Goal: Find specific page/section: Find specific page/section

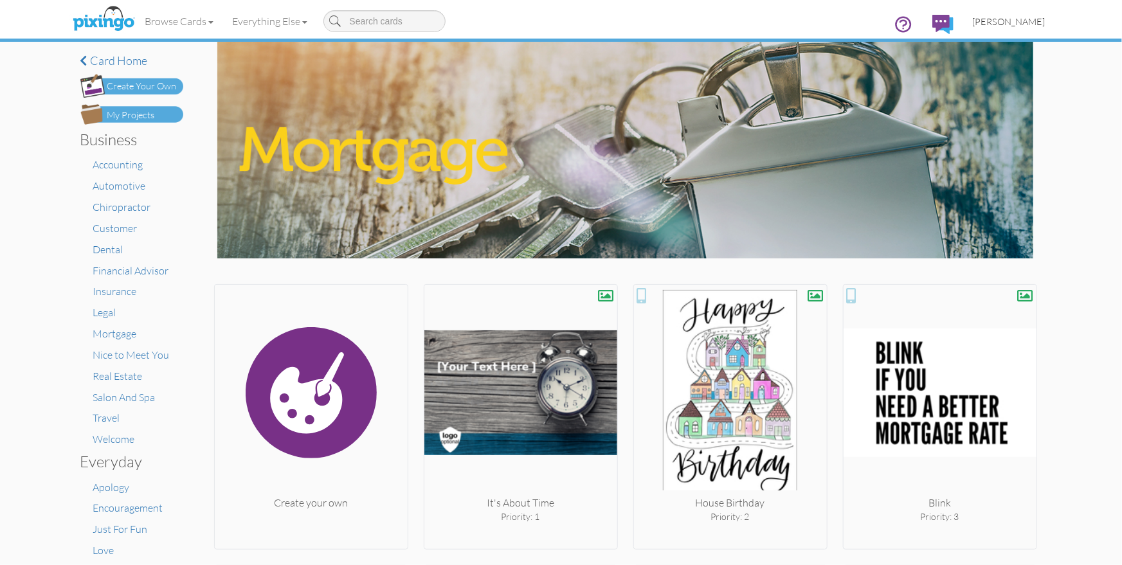
click at [1018, 19] on span "[PERSON_NAME]" at bounding box center [1009, 21] width 73 height 11
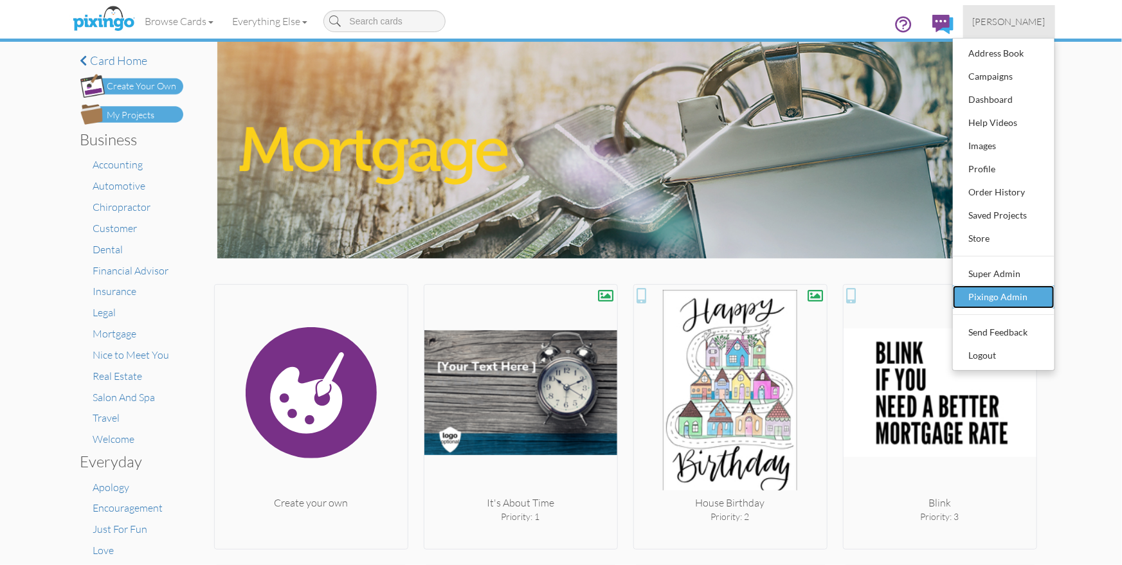
click at [998, 293] on div "Pixingo Admin" at bounding box center [1004, 296] width 76 height 19
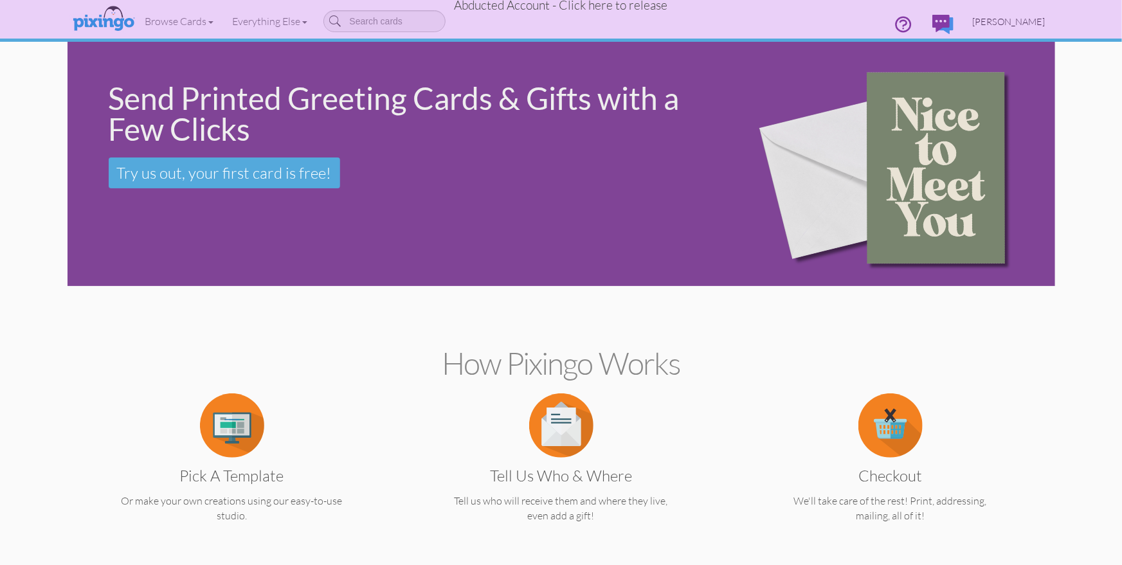
click at [1006, 19] on span "[PERSON_NAME]" at bounding box center [1009, 21] width 73 height 11
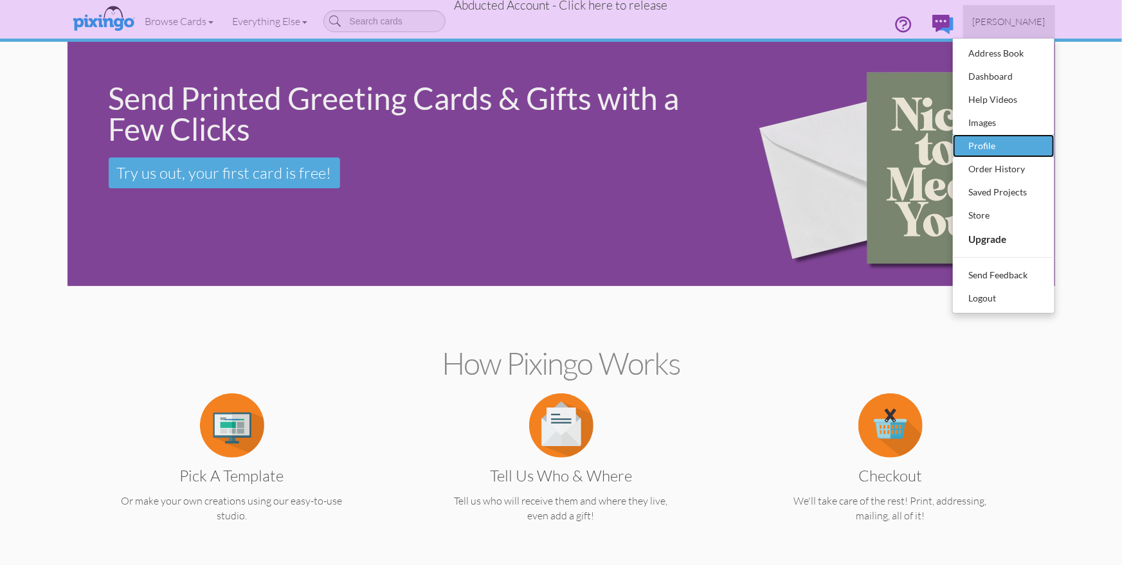
click at [980, 146] on div "Profile" at bounding box center [1004, 145] width 76 height 19
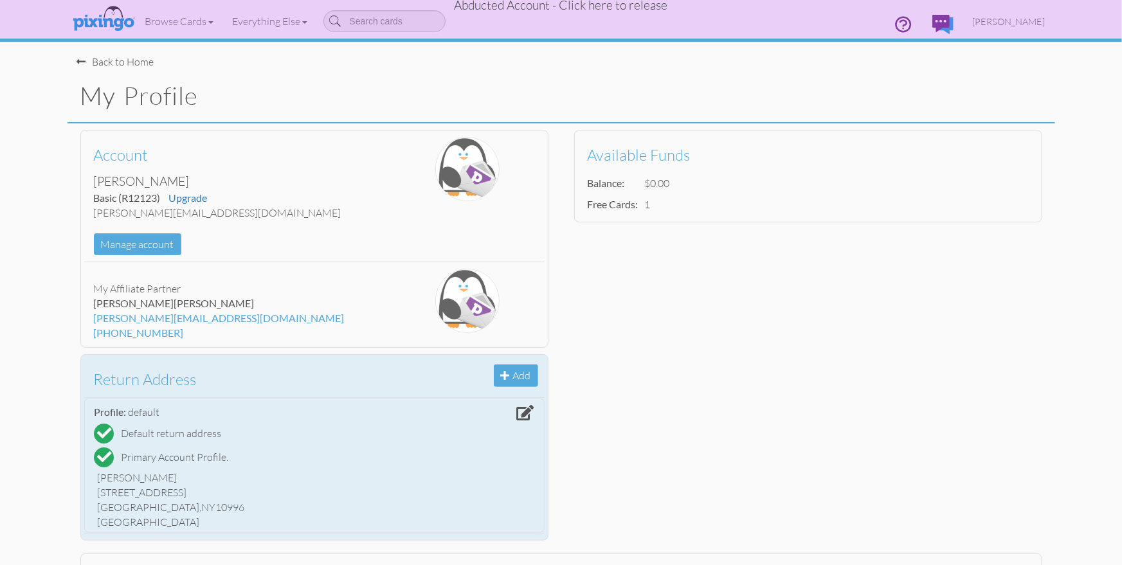
drag, startPoint x: 101, startPoint y: 473, endPoint x: 159, endPoint y: 474, distance: 57.9
click at [159, 474] on div "[PERSON_NAME]" at bounding box center [314, 478] width 433 height 15
click at [156, 475] on div "[PERSON_NAME]" at bounding box center [314, 478] width 433 height 15
drag, startPoint x: 98, startPoint y: 478, endPoint x: 158, endPoint y: 478, distance: 59.8
click at [158, 478] on div "[PERSON_NAME]" at bounding box center [314, 478] width 433 height 15
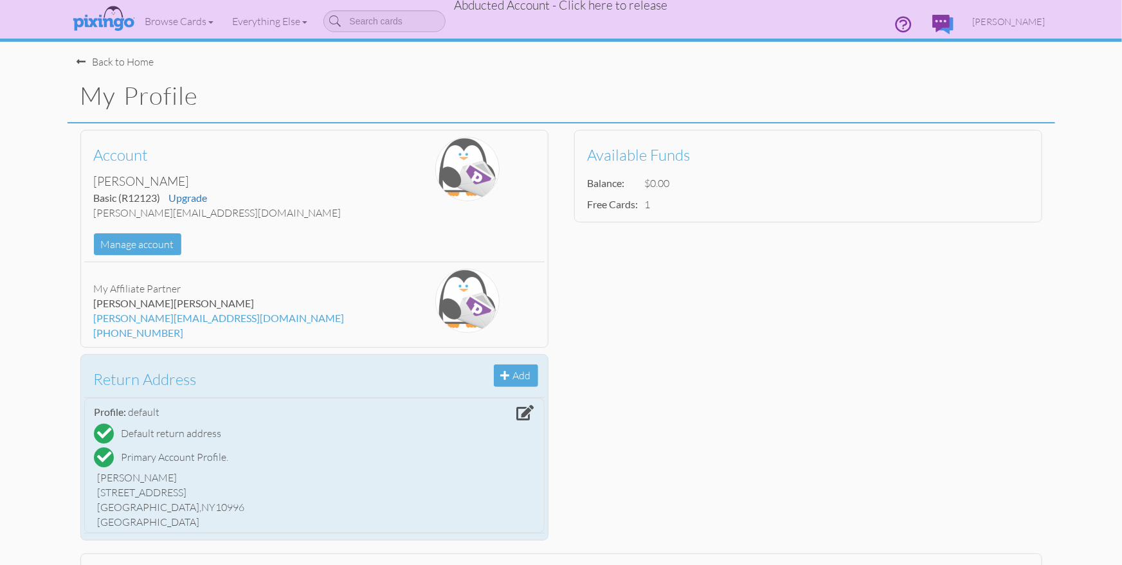
copy div "[PERSON_NAME]"
click at [102, 476] on div "[PERSON_NAME]" at bounding box center [314, 478] width 433 height 15
drag, startPoint x: 99, startPoint y: 476, endPoint x: 204, endPoint y: 509, distance: 109.8
click at [204, 509] on div "Laura Eskind 3354 E Continental Rd. West Point, NY 10996 United States" at bounding box center [315, 499] width 440 height 65
copy div "Laura Eskind 3354 E Continental Rd. West Point, NY 10996"
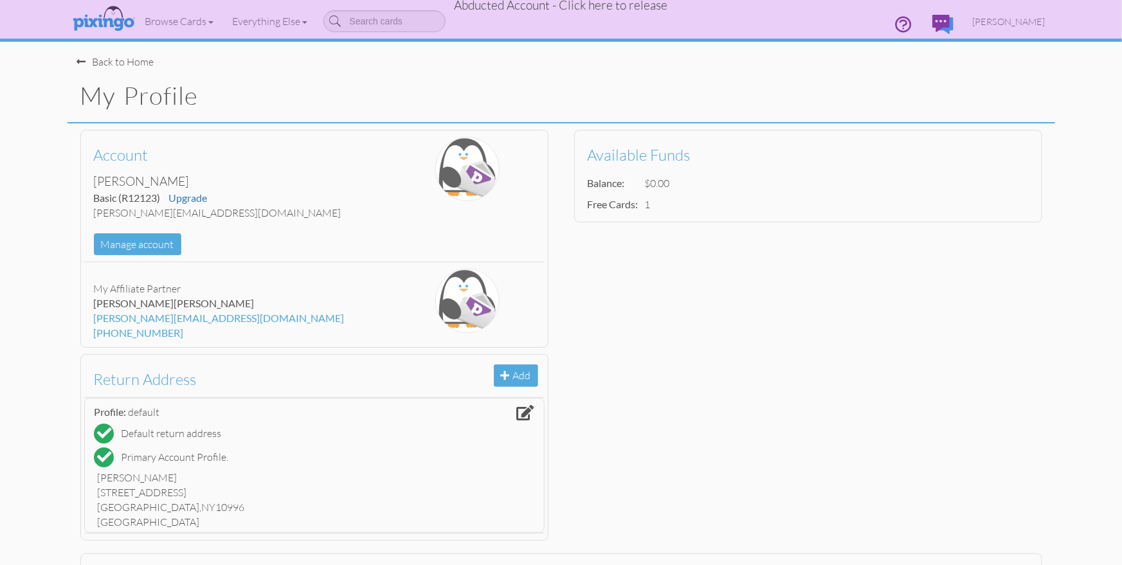
click at [532, 8] on span "Abducted Account - Click here to release" at bounding box center [561, 4] width 213 height 15
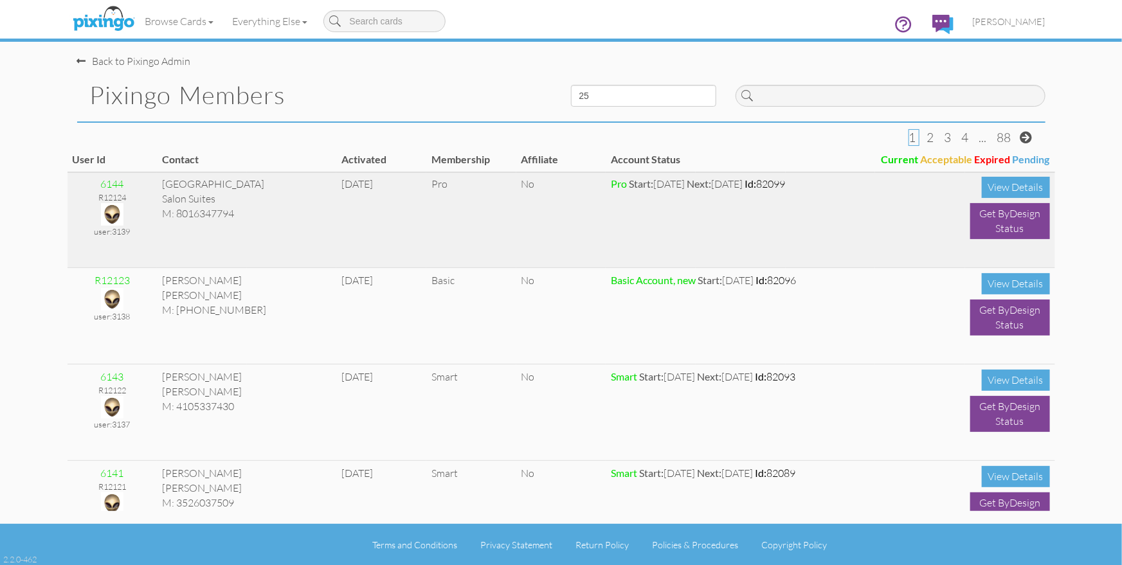
scroll to position [199, 0]
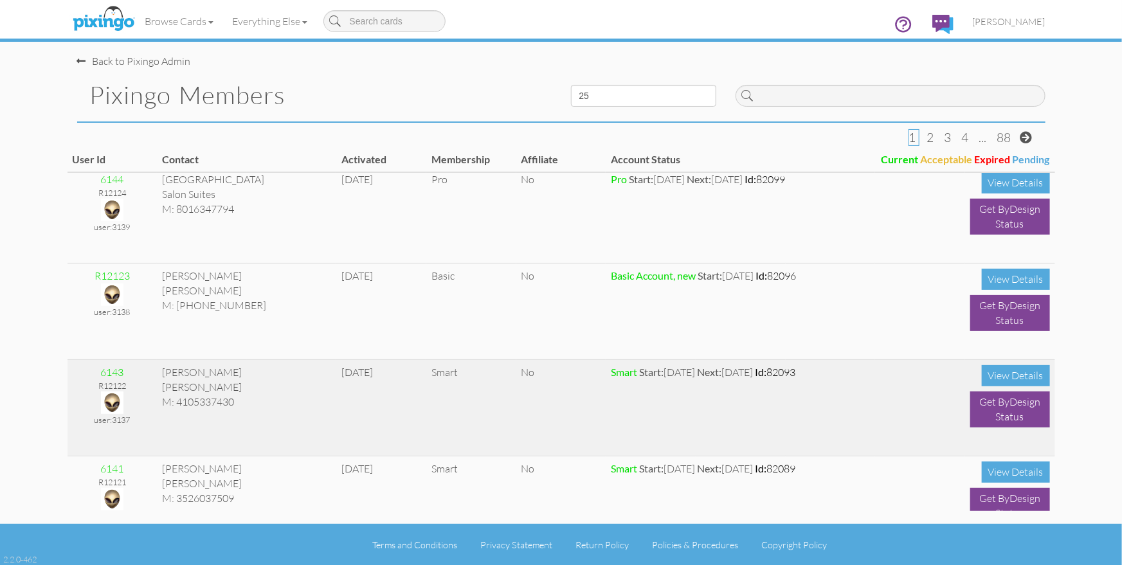
click at [165, 370] on div "[PERSON_NAME]" at bounding box center [246, 372] width 169 height 15
drag, startPoint x: 164, startPoint y: 368, endPoint x: 188, endPoint y: 383, distance: 28.6
click at [214, 388] on td "Rebecca Steedman M: 4105337430" at bounding box center [246, 408] width 179 height 96
copy td "Rebecca Steedman"
click at [114, 403] on img at bounding box center [112, 403] width 23 height 23
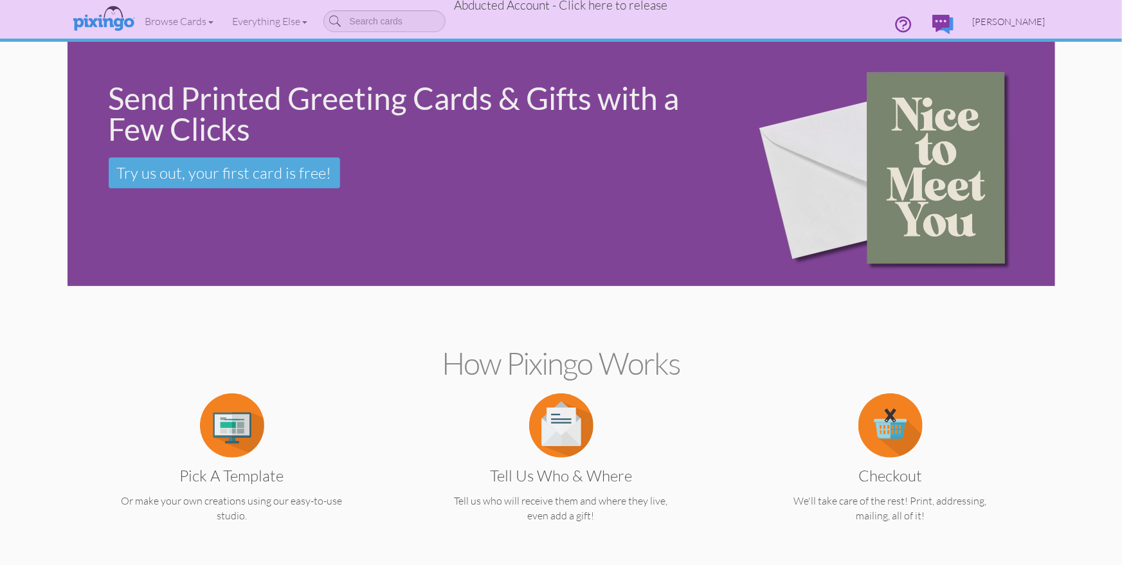
click at [1013, 16] on span "Rebecca Steedman" at bounding box center [1009, 21] width 73 height 11
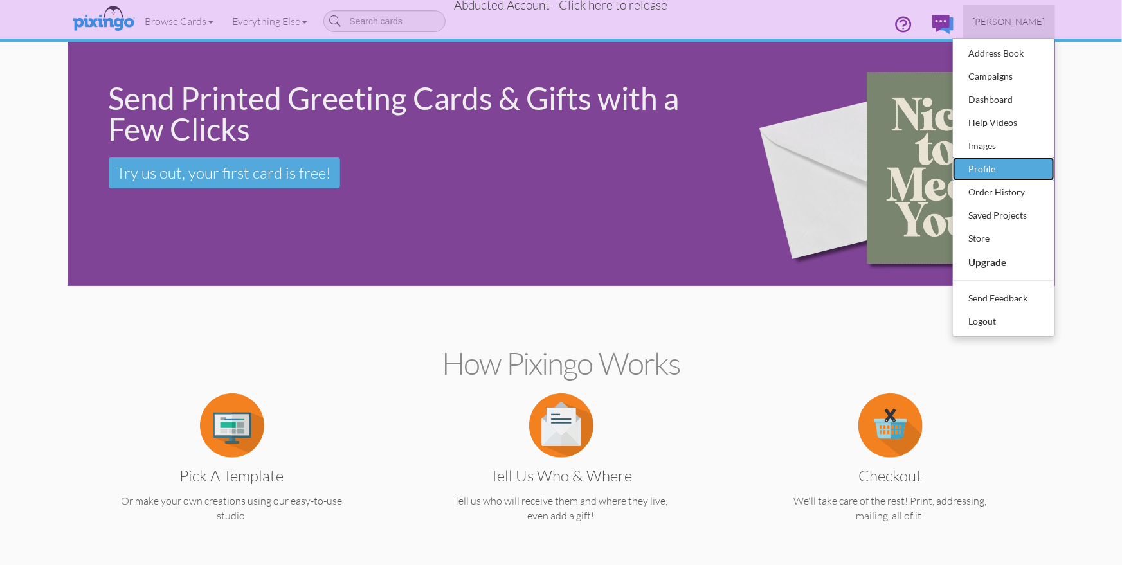
click at [982, 172] on div "Profile" at bounding box center [1004, 168] width 76 height 19
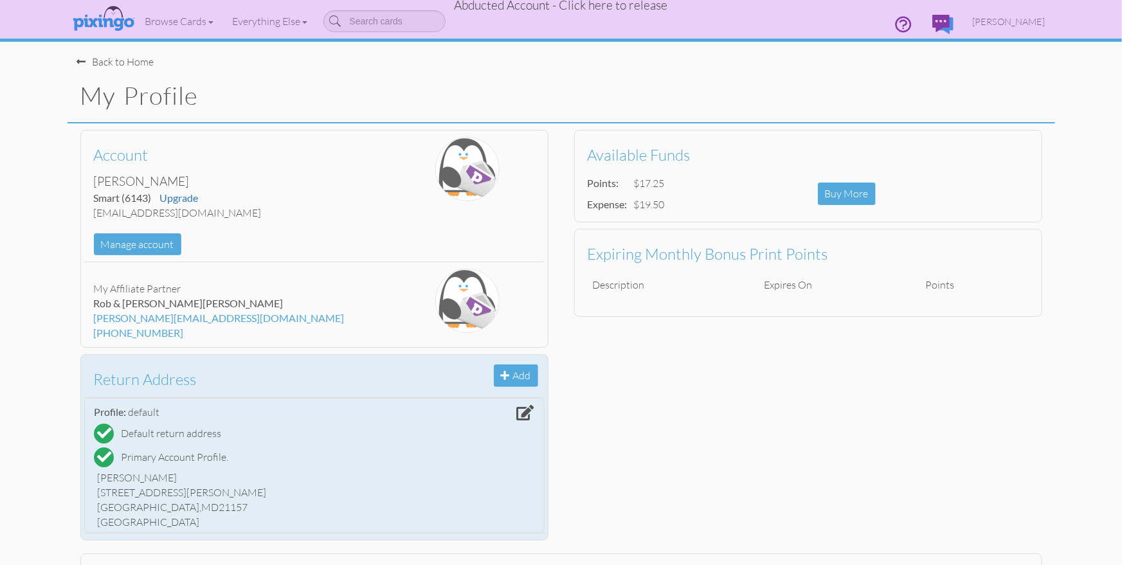
drag, startPoint x: 101, startPoint y: 479, endPoint x: 210, endPoint y: 505, distance: 111.7
click at [210, 505] on div "Rebecca Steedman 226 N Gorsuch Rd Westminster, MD 21157 United States" at bounding box center [315, 499] width 440 height 65
drag, startPoint x: 98, startPoint y: 478, endPoint x: 212, endPoint y: 508, distance: 117.7
click at [212, 508] on div "Rebecca Steedman 226 N Gorsuch Rd Westminster, MD 21157 United States" at bounding box center [315, 499] width 440 height 65
copy div "Rebecca Steedman 226 N Gorsuch Rd Westminster, MD 21157"
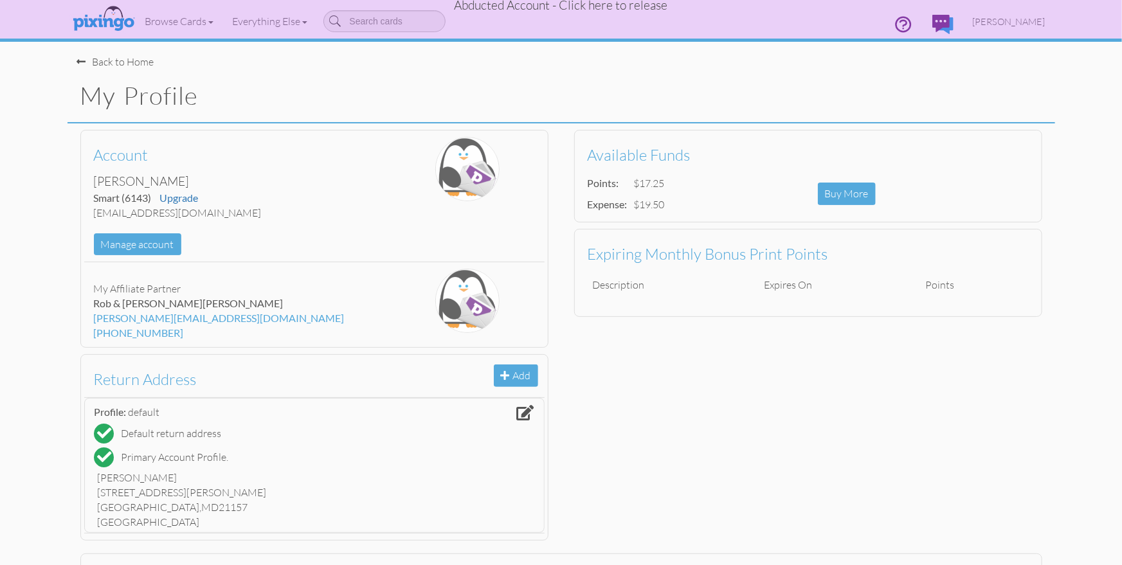
click at [505, 8] on span "Abducted Account - Click here to release" at bounding box center [561, 4] width 213 height 15
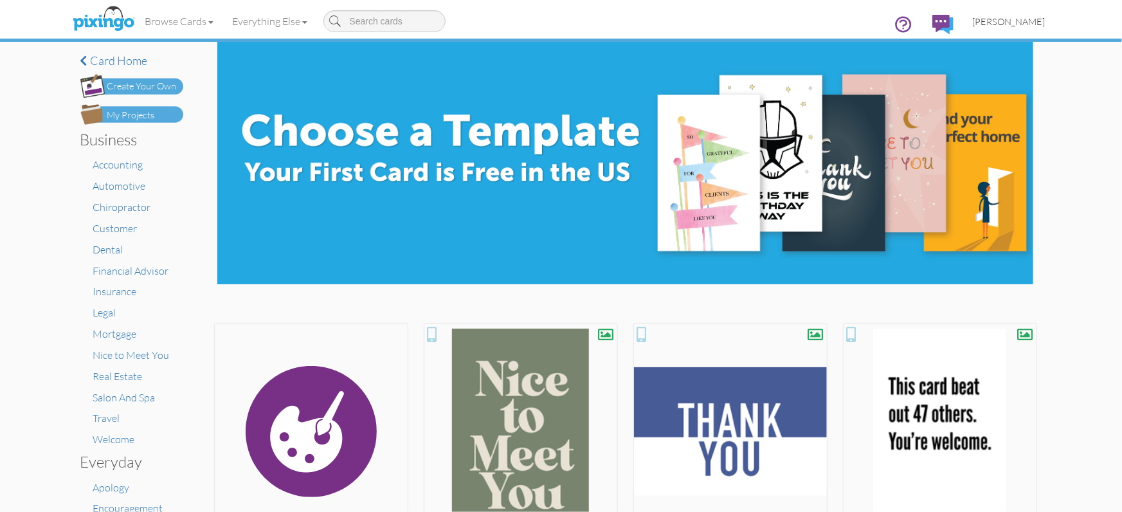
click at [1009, 26] on span "[PERSON_NAME]" at bounding box center [1009, 21] width 73 height 11
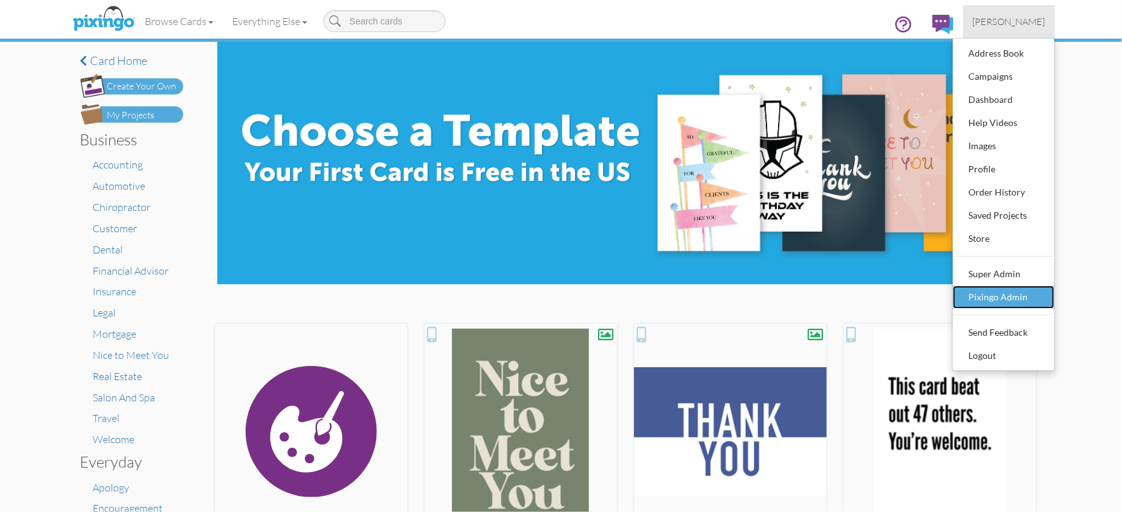
click at [1004, 294] on div "Pixingo Admin" at bounding box center [1004, 296] width 76 height 19
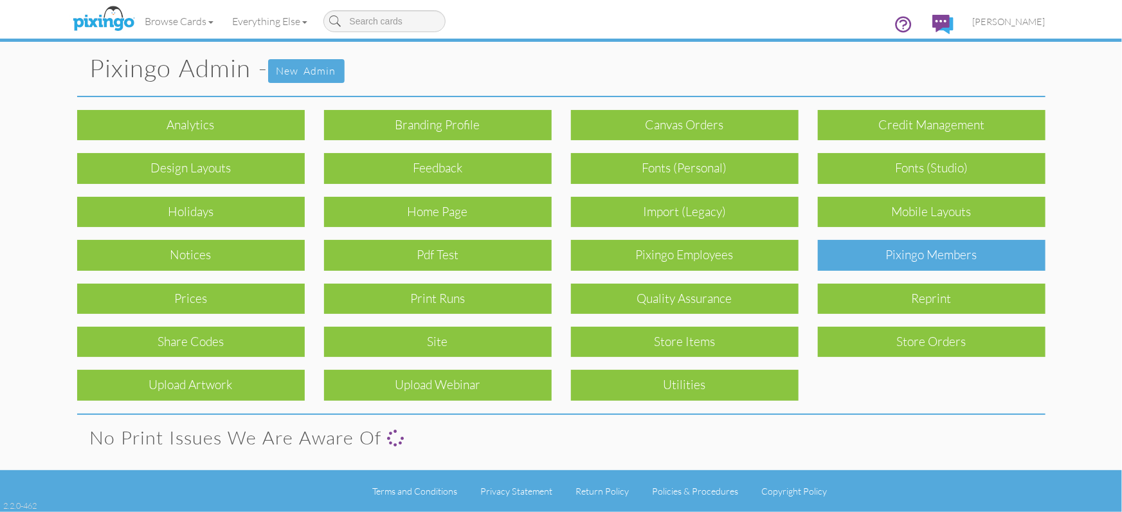
click at [947, 256] on div "Pixingo Members" at bounding box center [932, 255] width 228 height 30
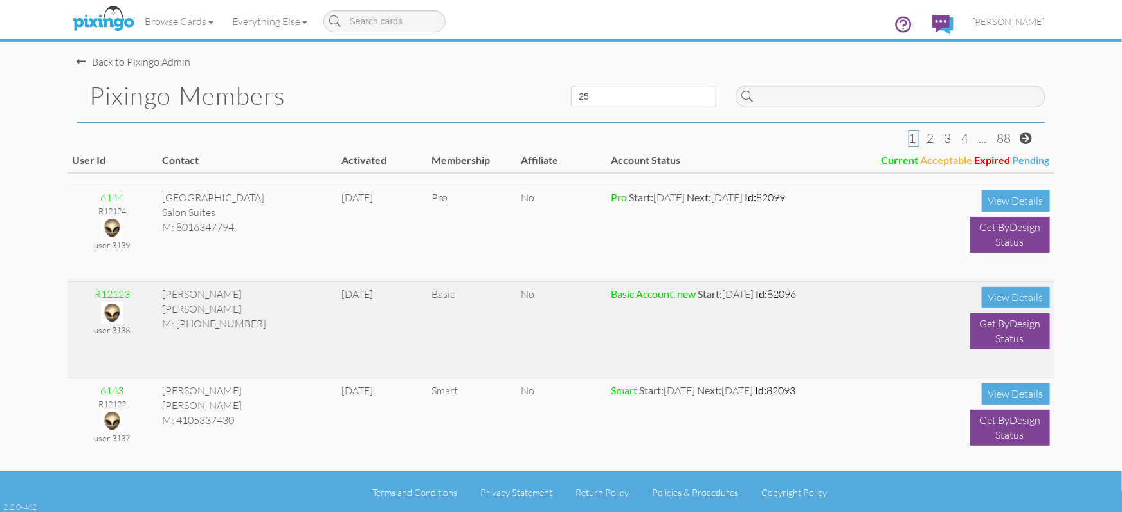
scroll to position [170, 0]
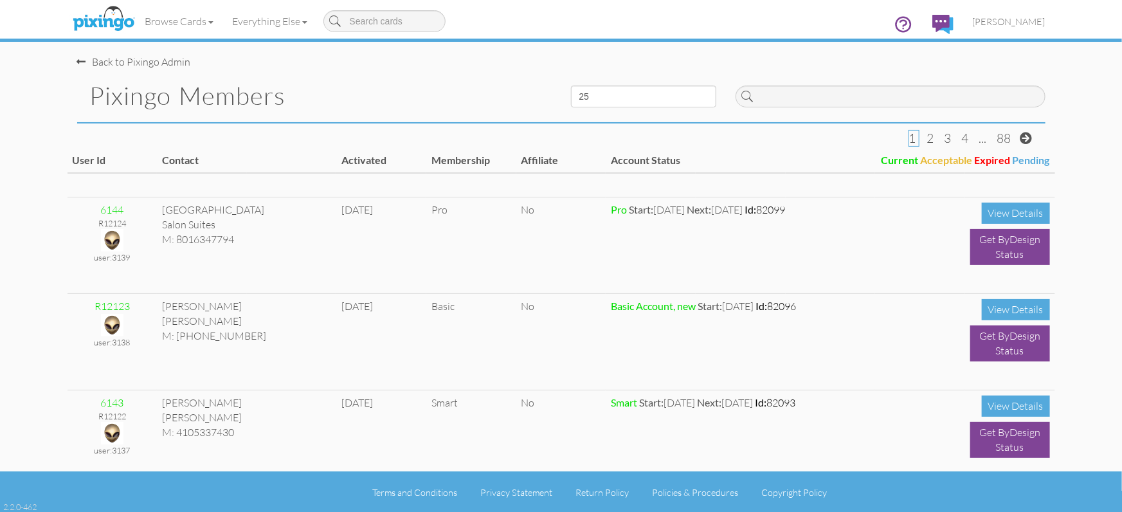
click at [298, 65] on div "Back to Pixingo Admin" at bounding box center [566, 56] width 978 height 28
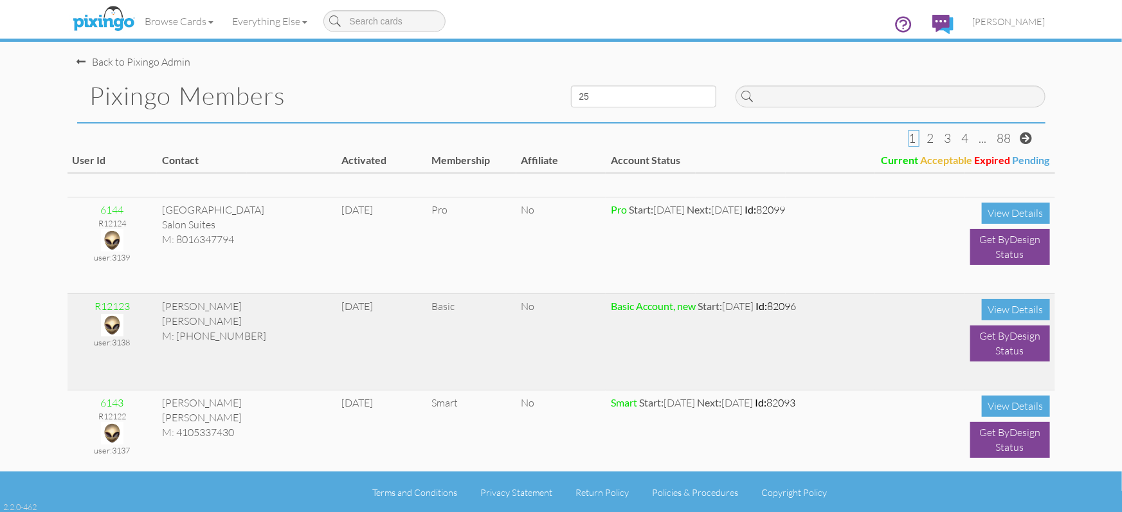
click at [118, 323] on img at bounding box center [112, 325] width 23 height 23
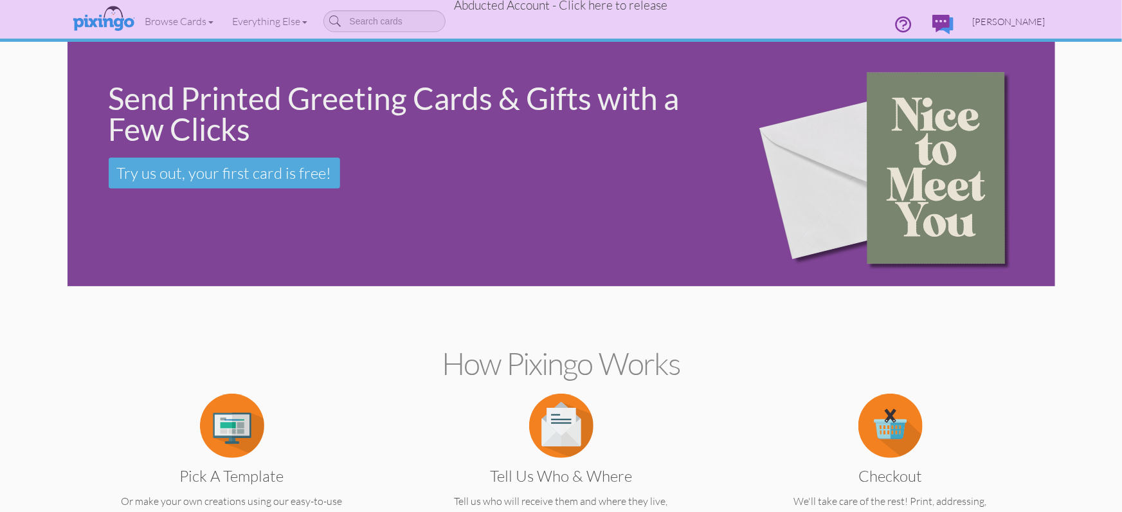
click at [998, 21] on span "[PERSON_NAME]" at bounding box center [1009, 21] width 73 height 11
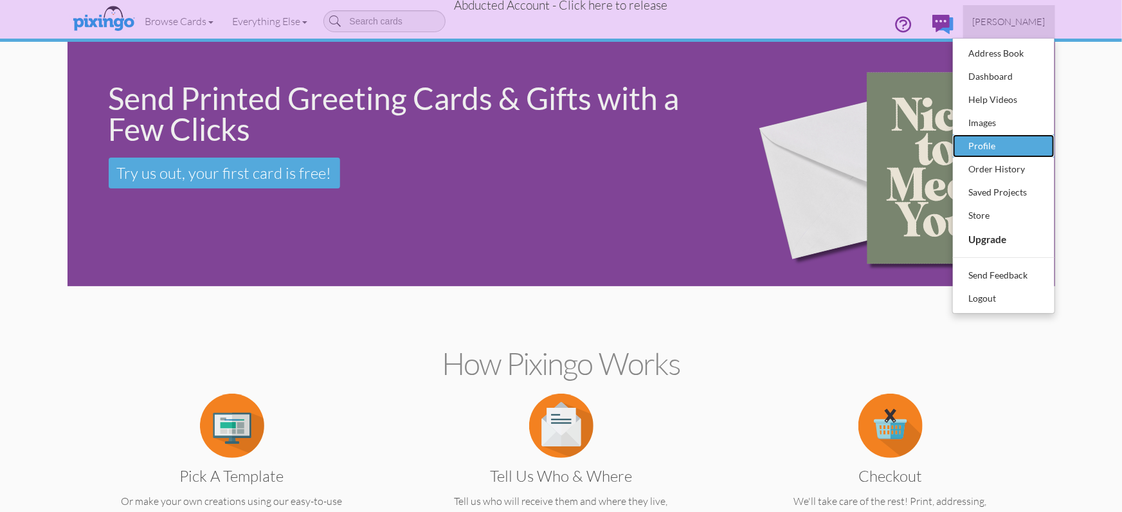
click at [982, 145] on div "Profile" at bounding box center [1004, 145] width 76 height 19
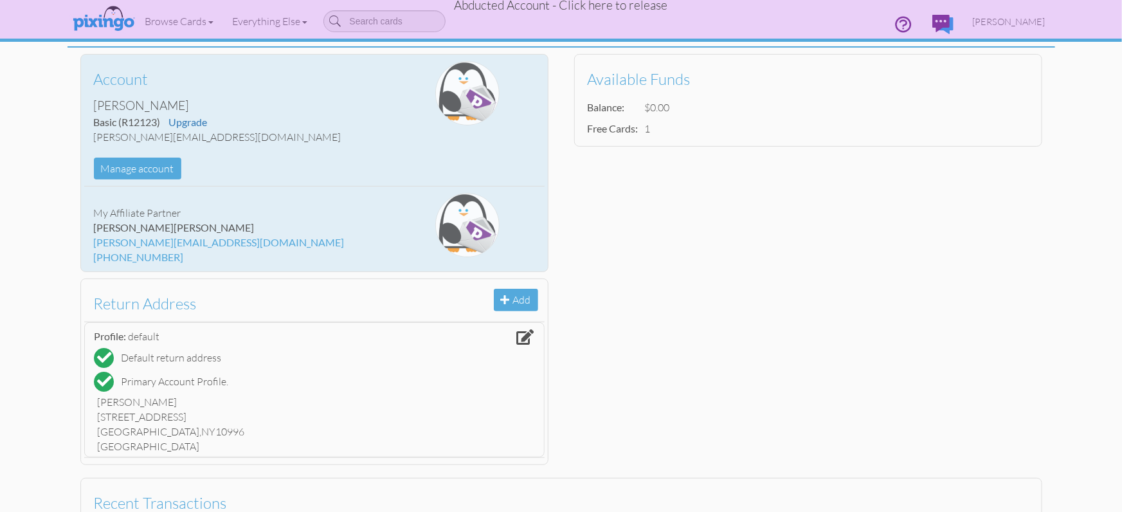
scroll to position [77, 0]
